Goal: Task Accomplishment & Management: Use online tool/utility

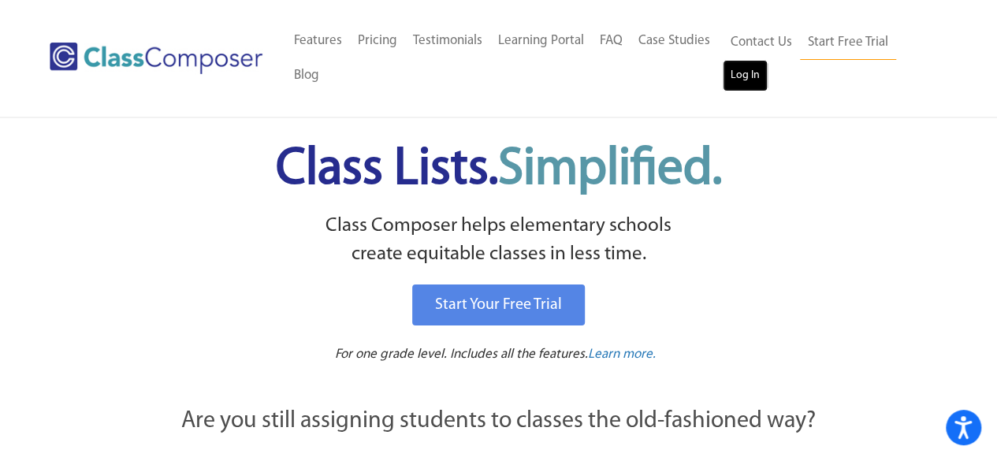
click at [751, 78] on link "Log In" at bounding box center [745, 76] width 45 height 32
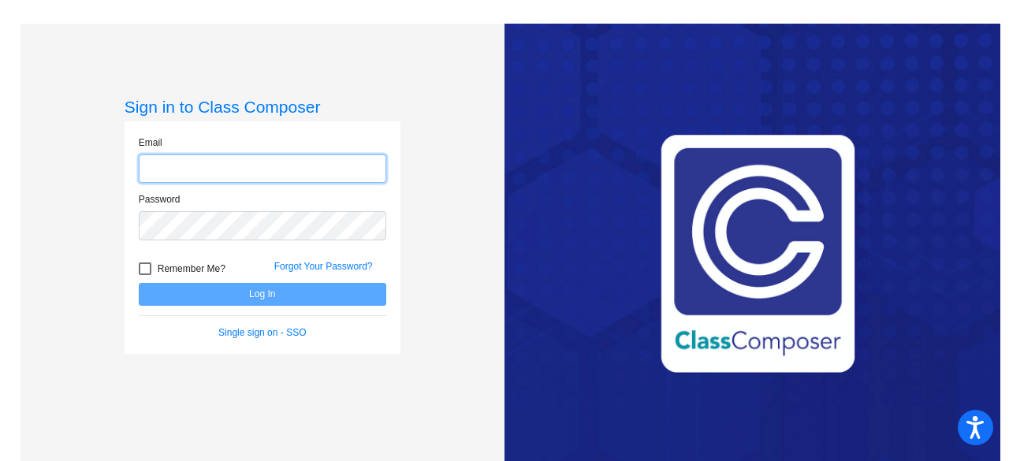
type input "[EMAIL_ADDRESS][DOMAIN_NAME]"
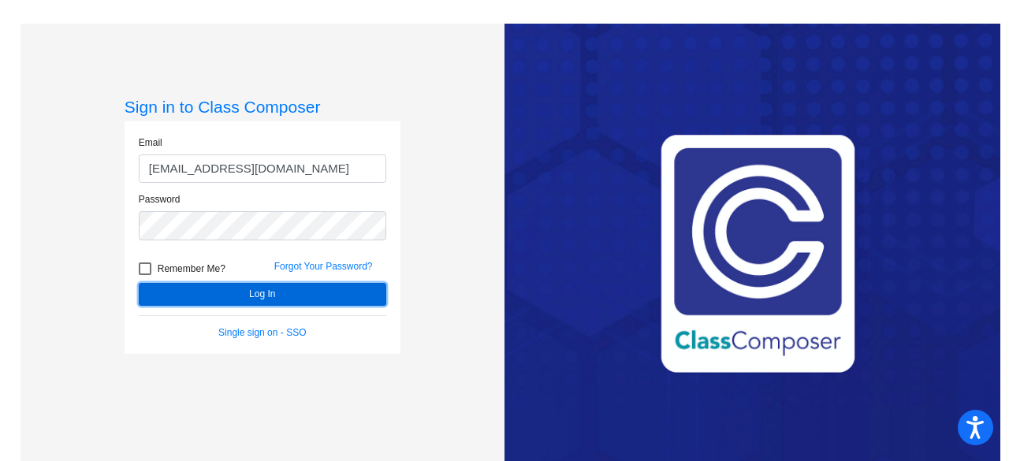
click at [333, 289] on button "Log In" at bounding box center [263, 294] width 248 height 23
